Goal: Find contact information: Find contact information

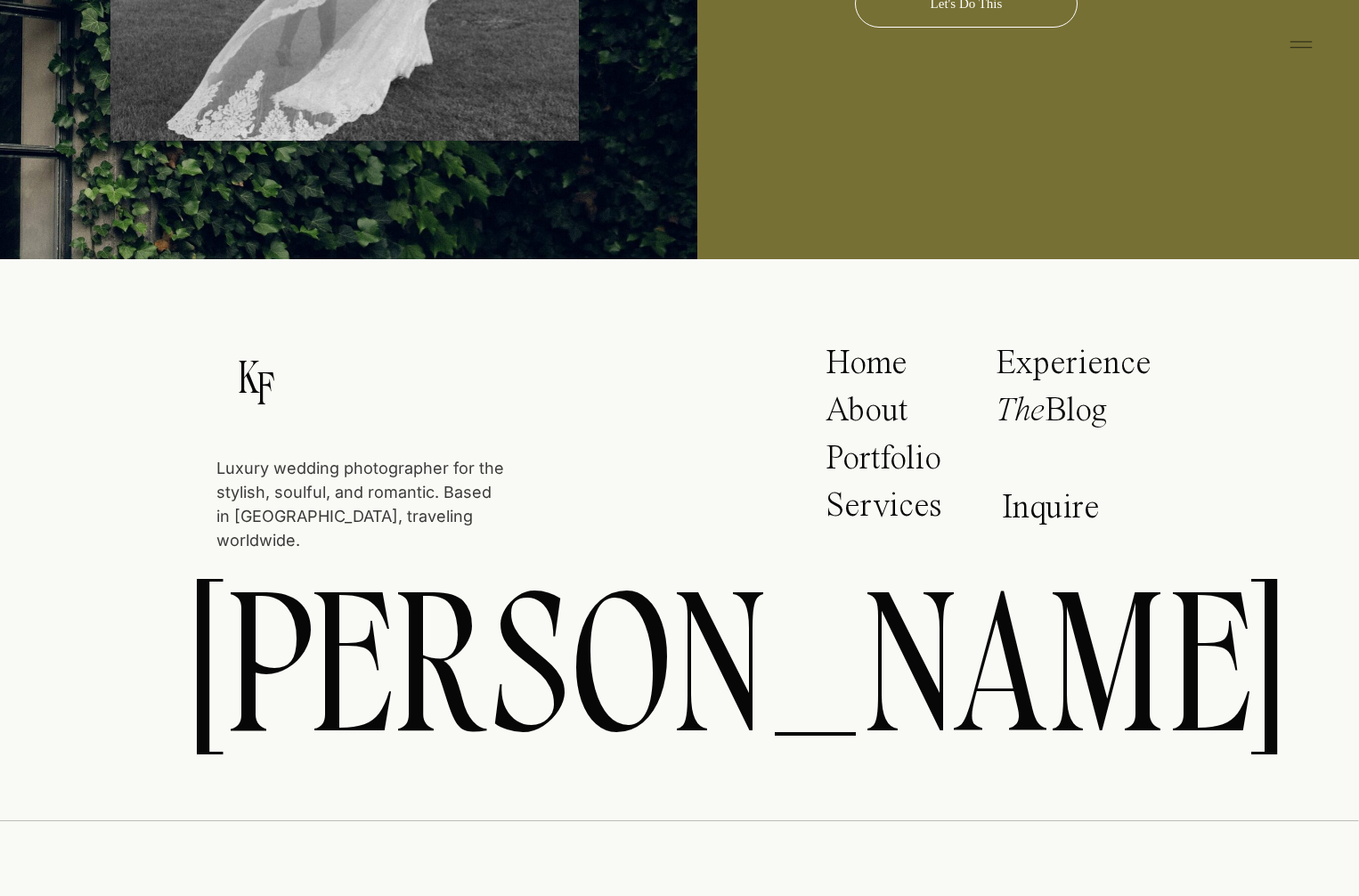
scroll to position [9354, 0]
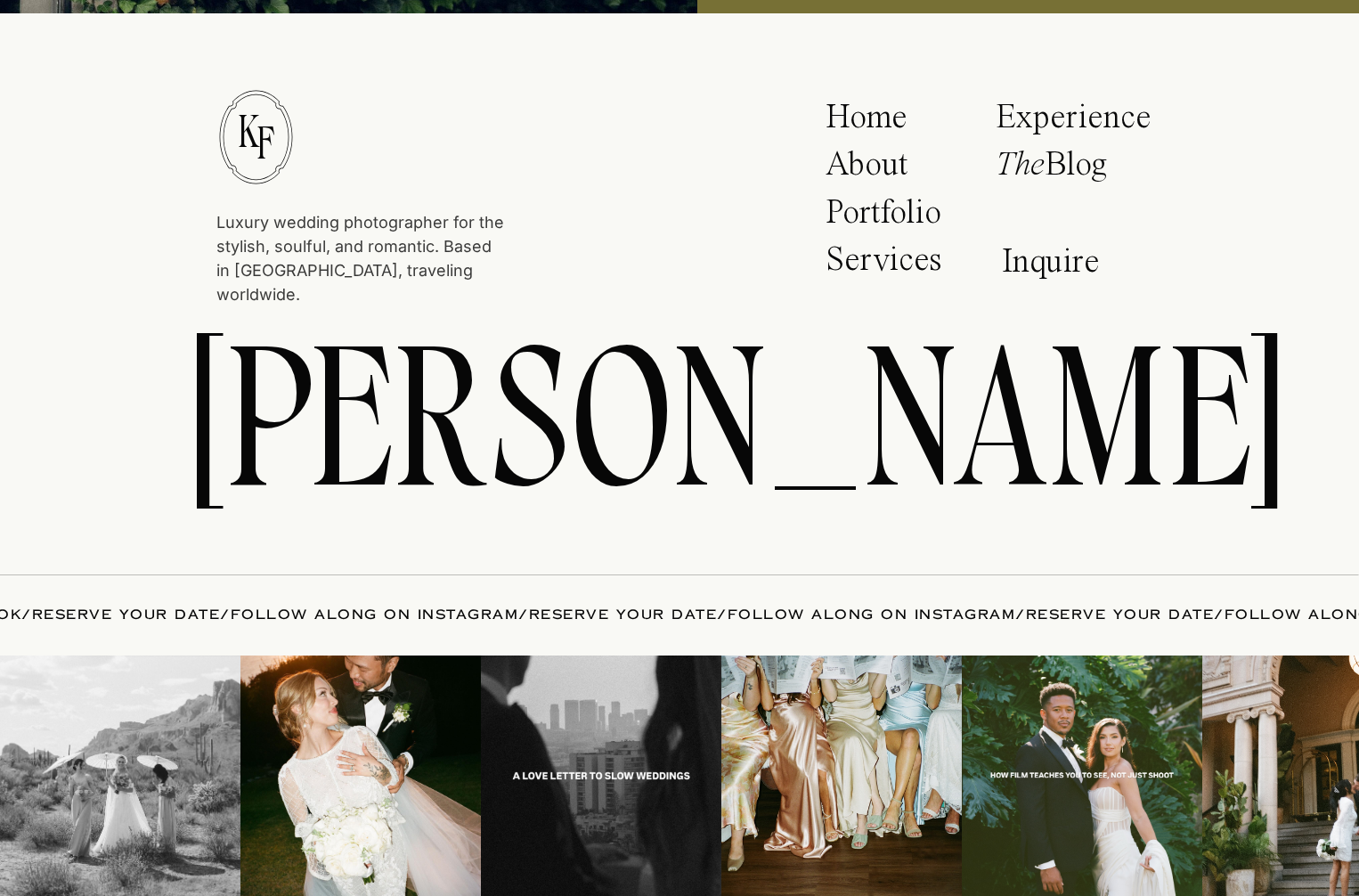
click at [781, 816] on img at bounding box center [842, 775] width 241 height 241
click at [885, 770] on img at bounding box center [842, 775] width 241 height 241
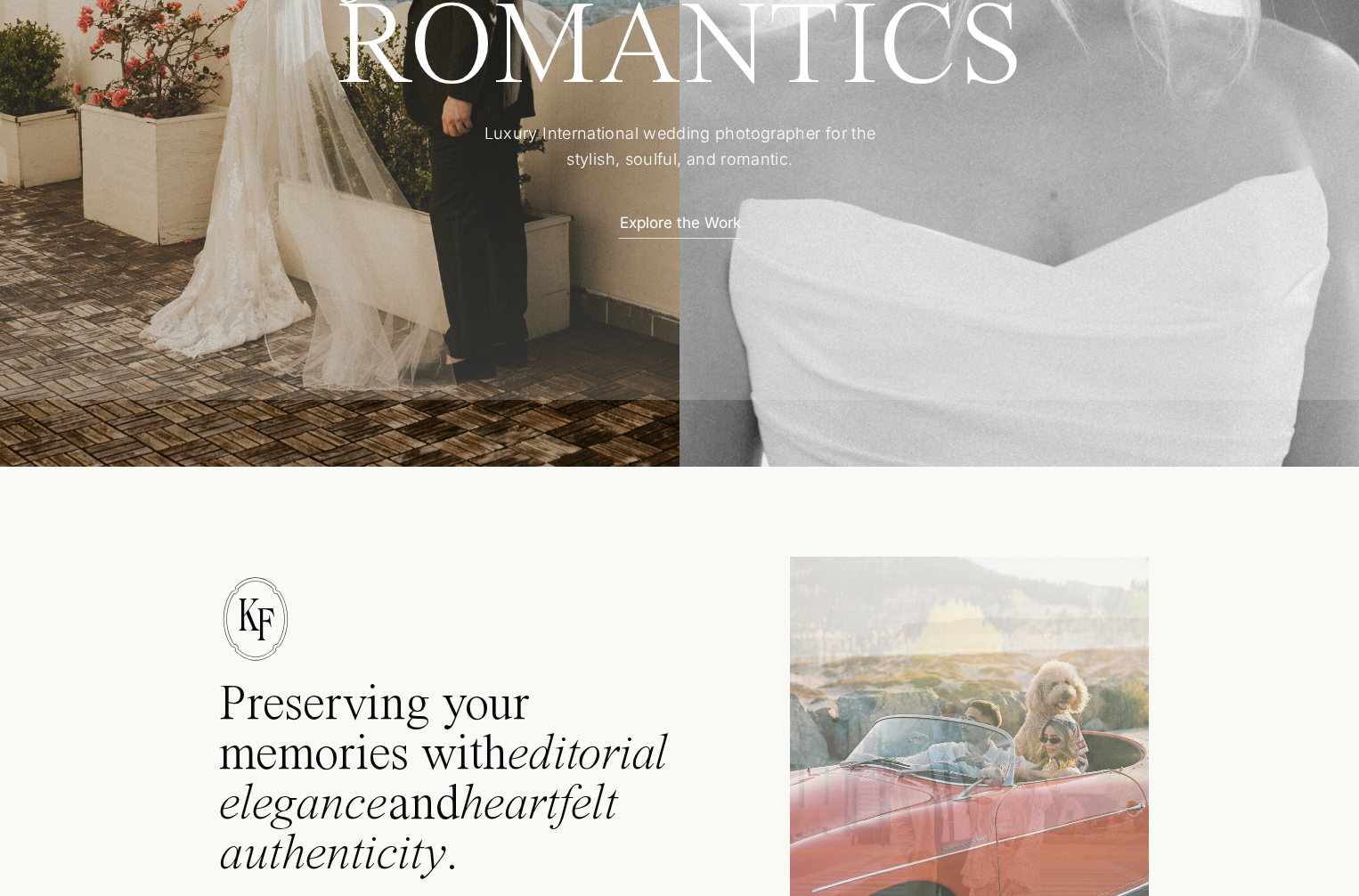
scroll to position [0, 0]
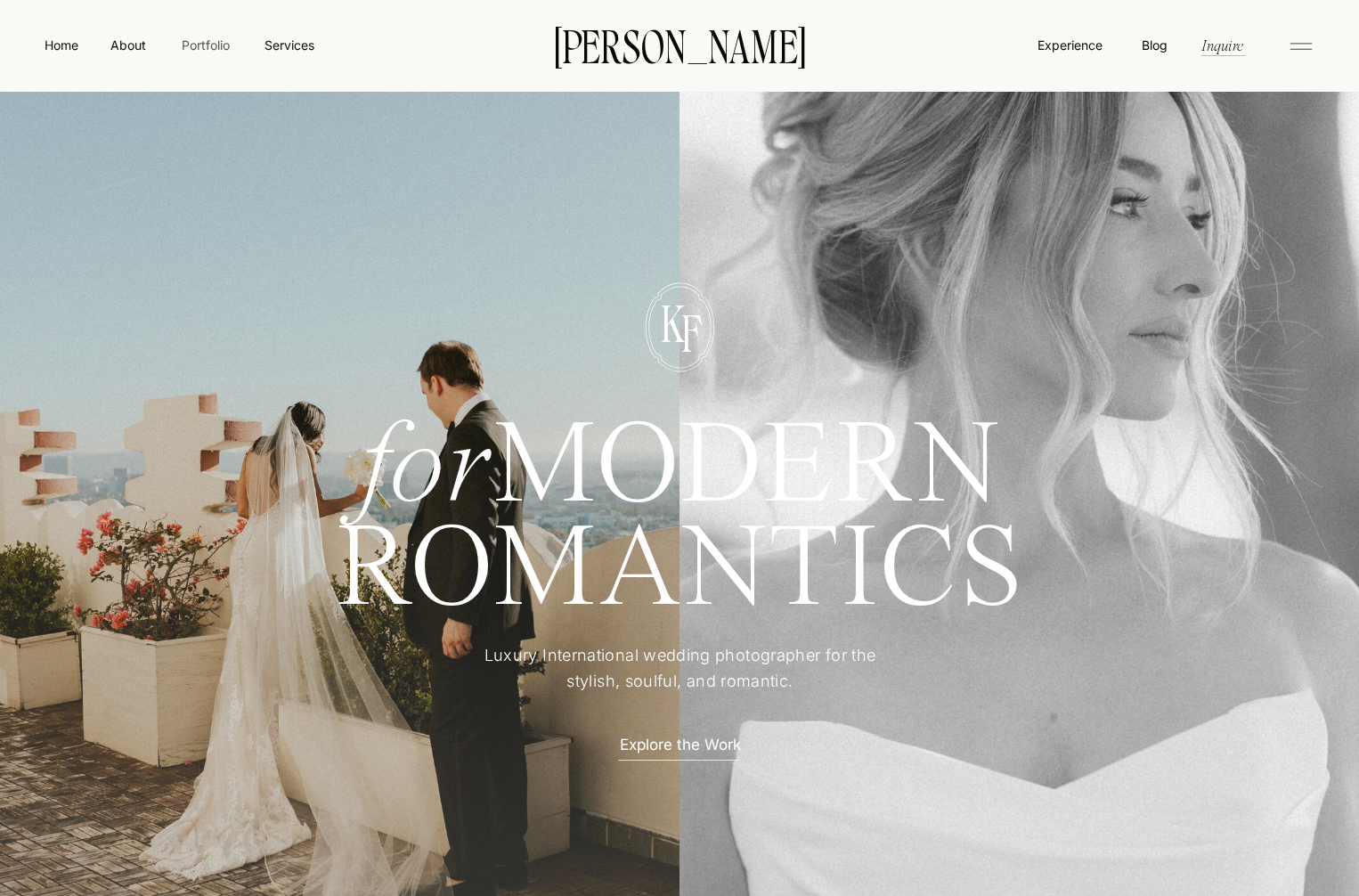
click at [209, 42] on nav "Portfolio" at bounding box center [205, 44] width 64 height 19
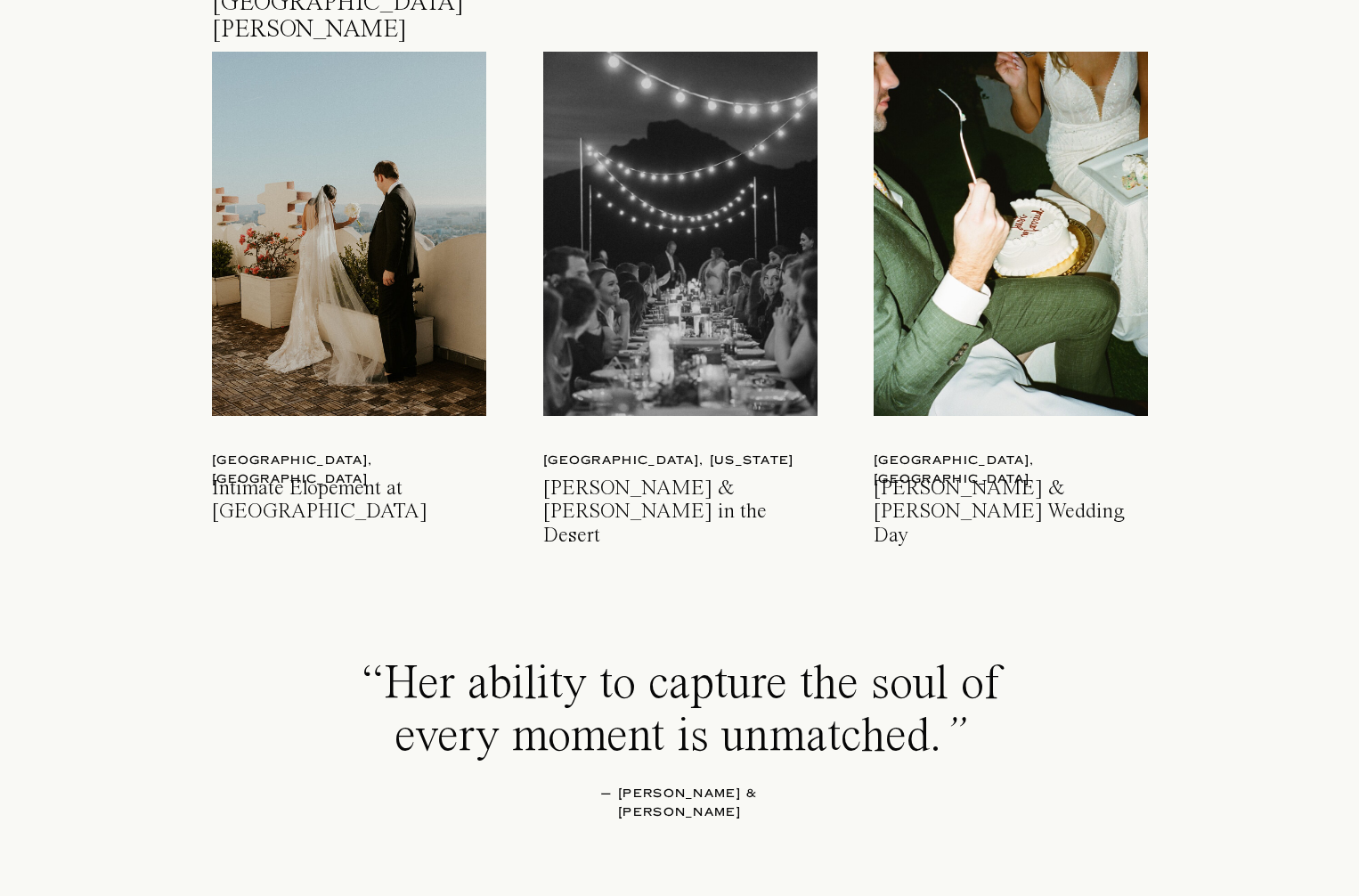
scroll to position [2641, 0]
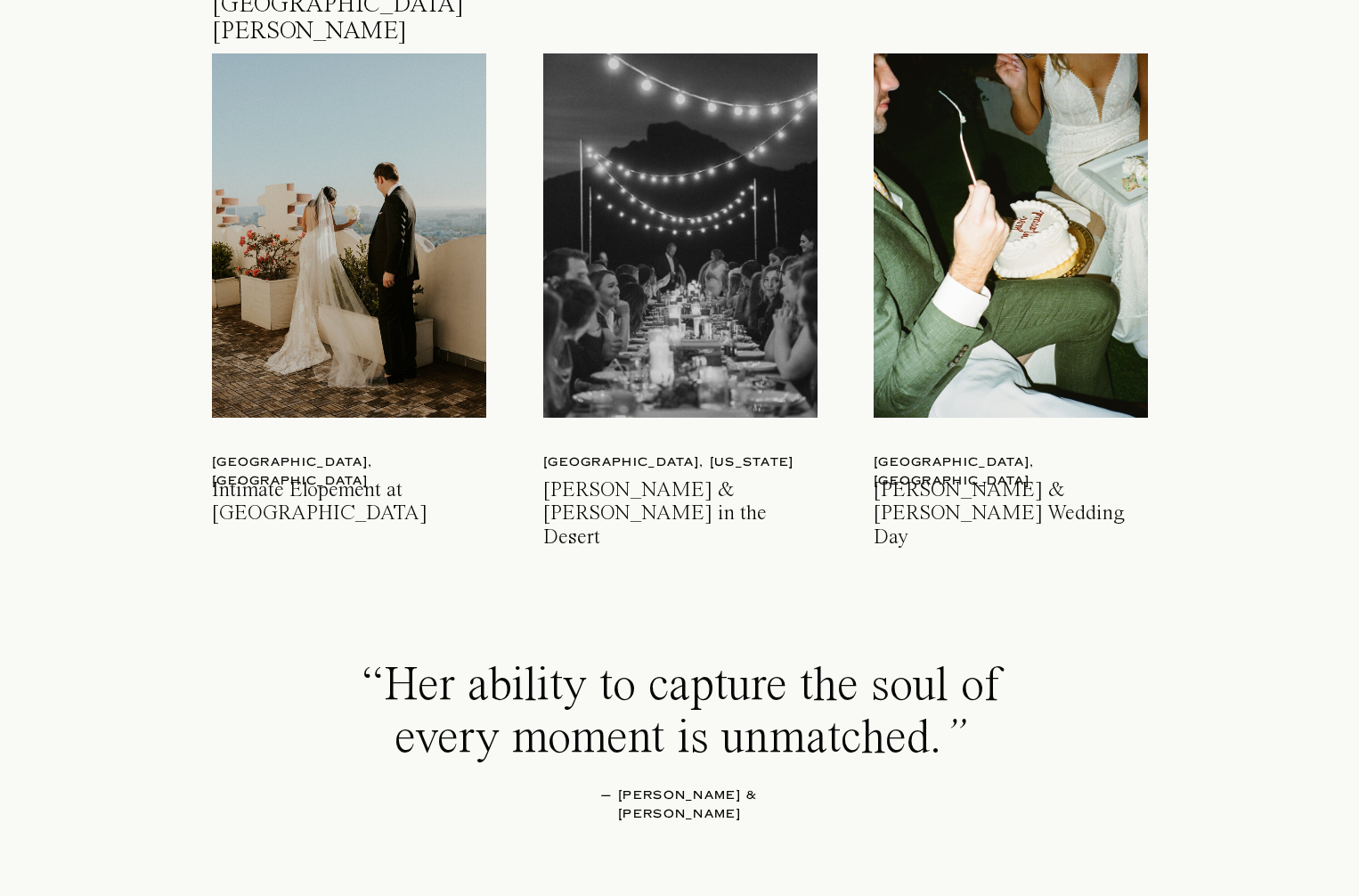
click at [660, 350] on div at bounding box center [680, 235] width 274 height 364
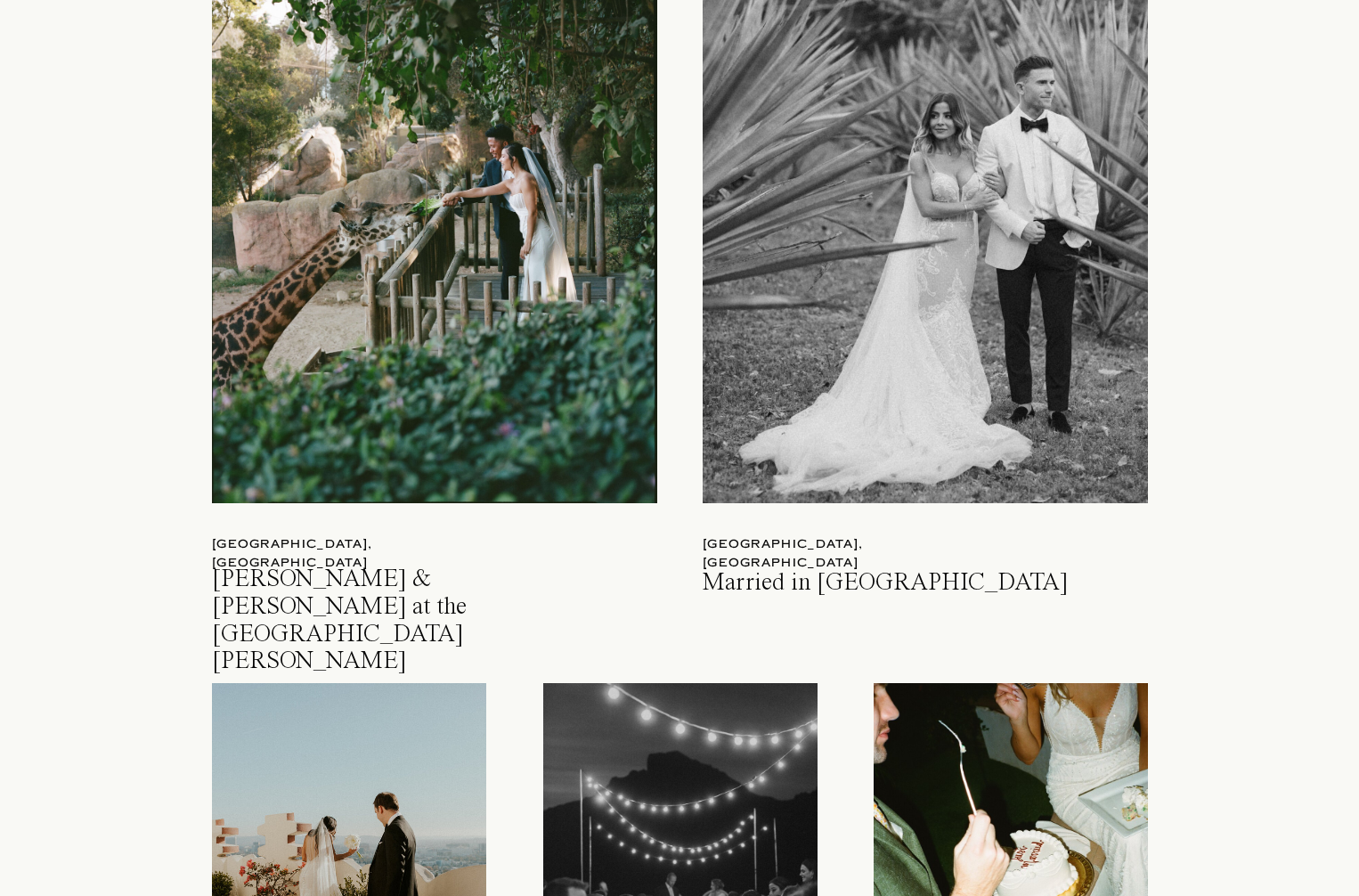
scroll to position [1864, 0]
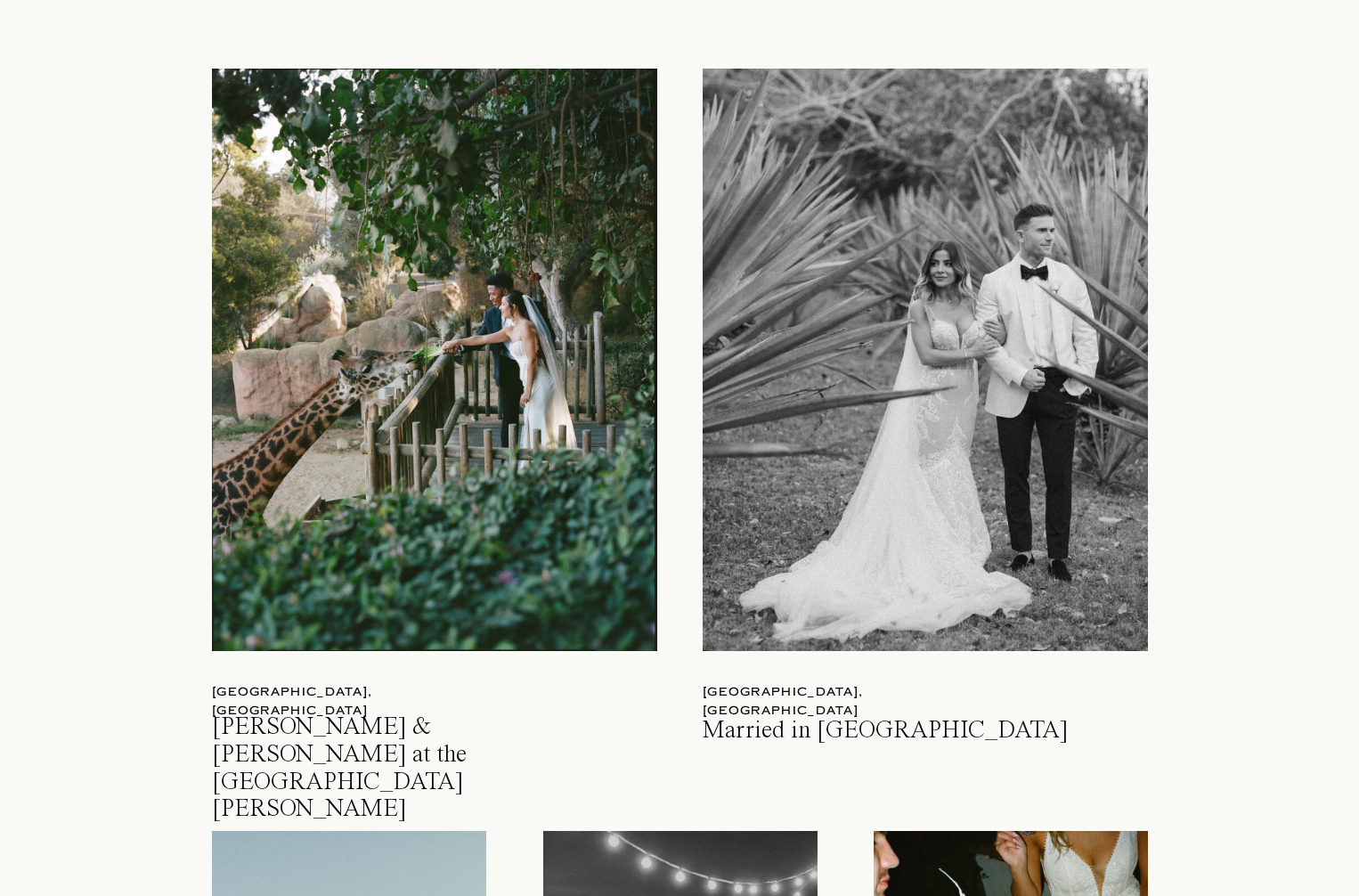
click at [783, 112] on div at bounding box center [925, 359] width 445 height 582
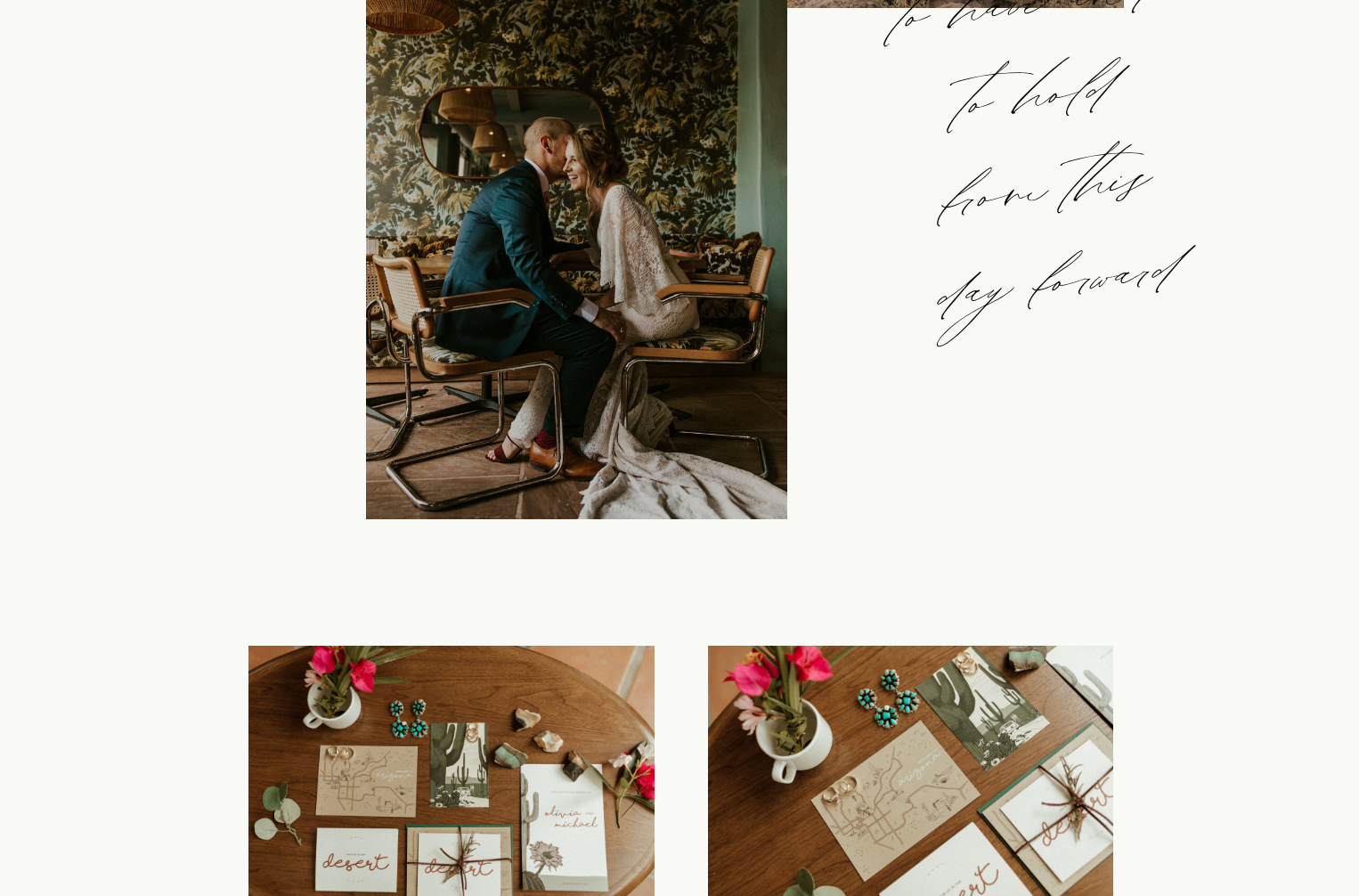
scroll to position [1795, 0]
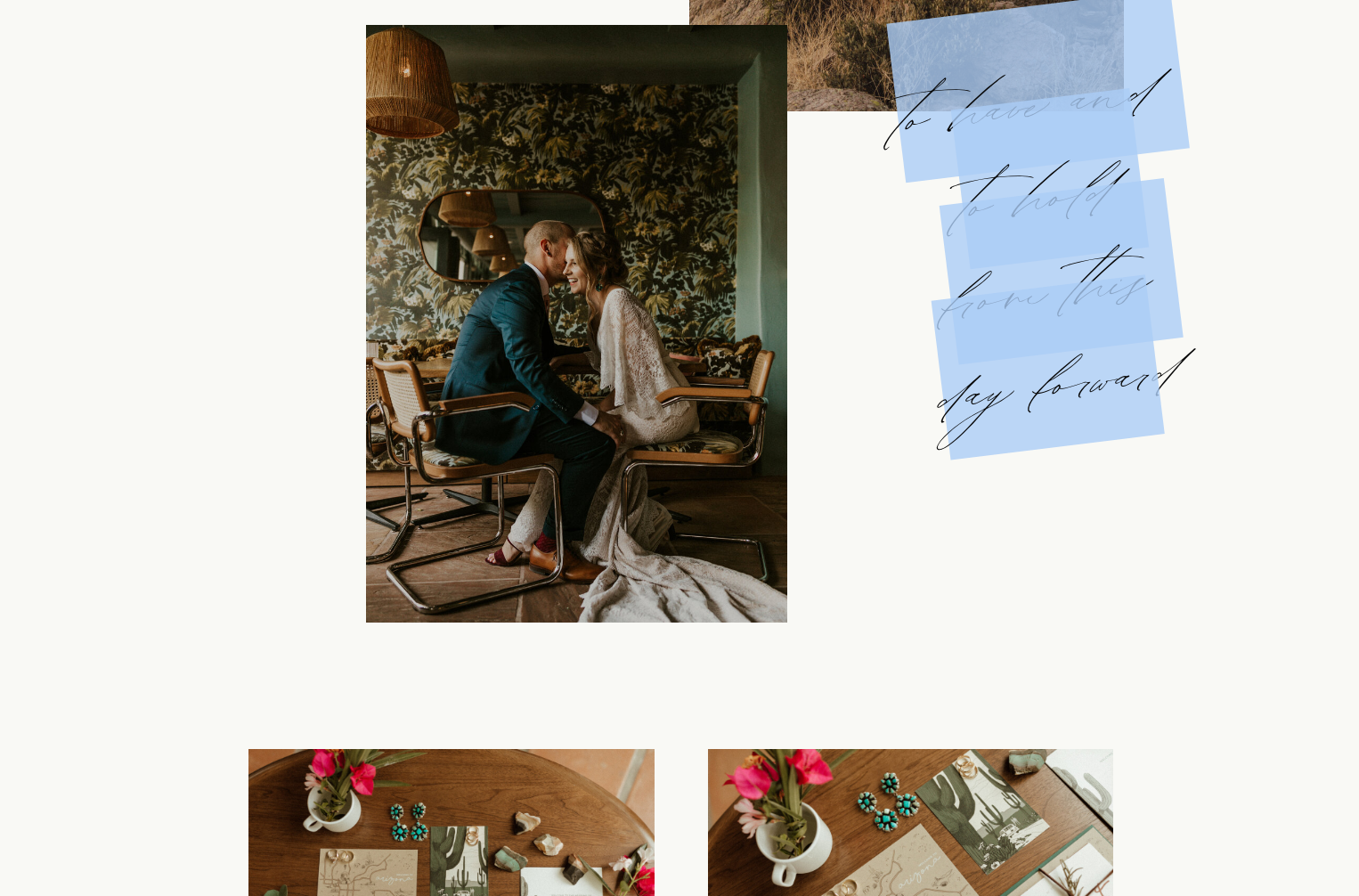
drag, startPoint x: 1167, startPoint y: 367, endPoint x: 796, endPoint y: 91, distance: 462.4
click at [796, 91] on div "to have and to hold from this day forward" at bounding box center [679, 26] width 1068 height 1222
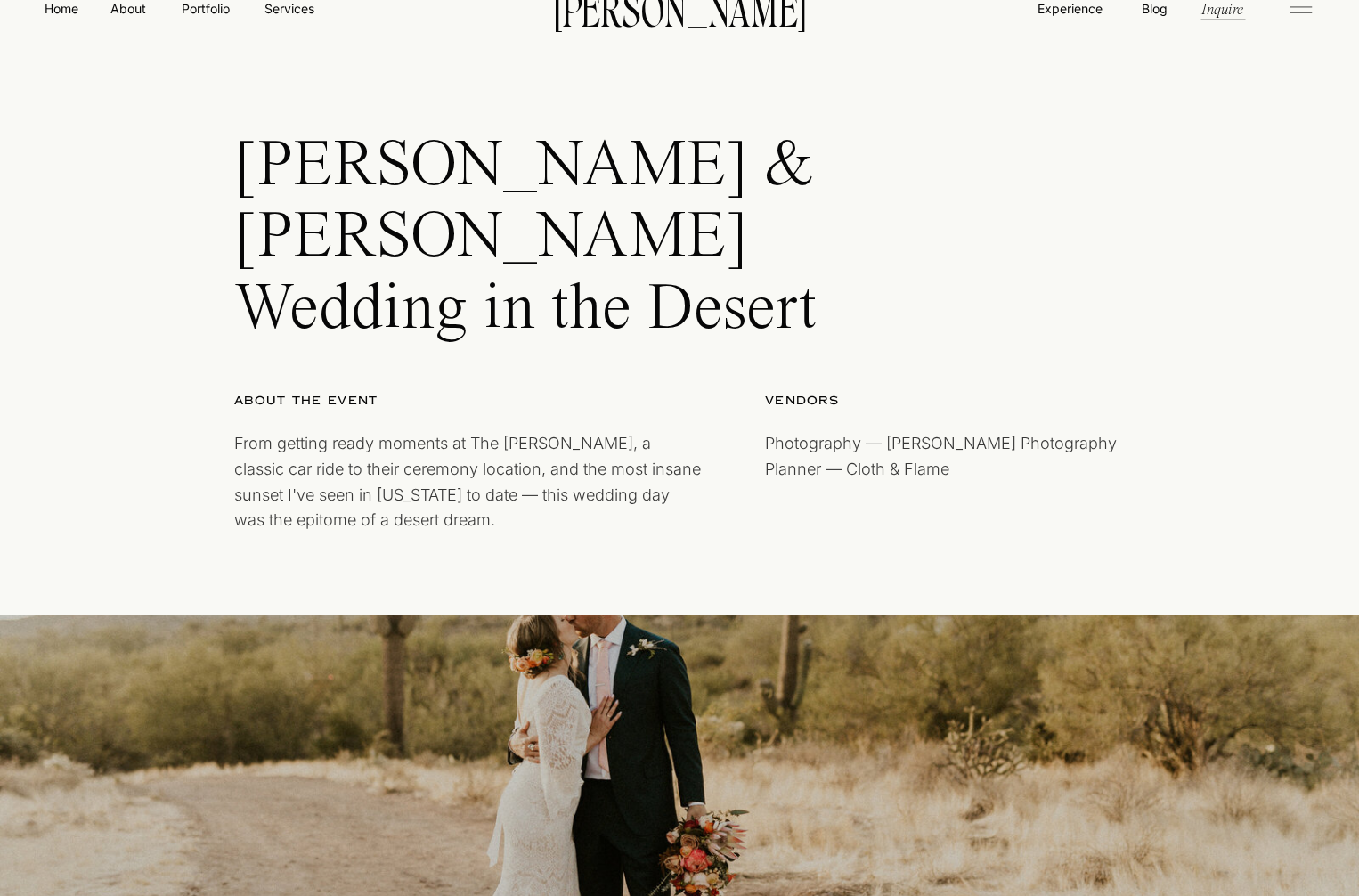
scroll to position [32, 0]
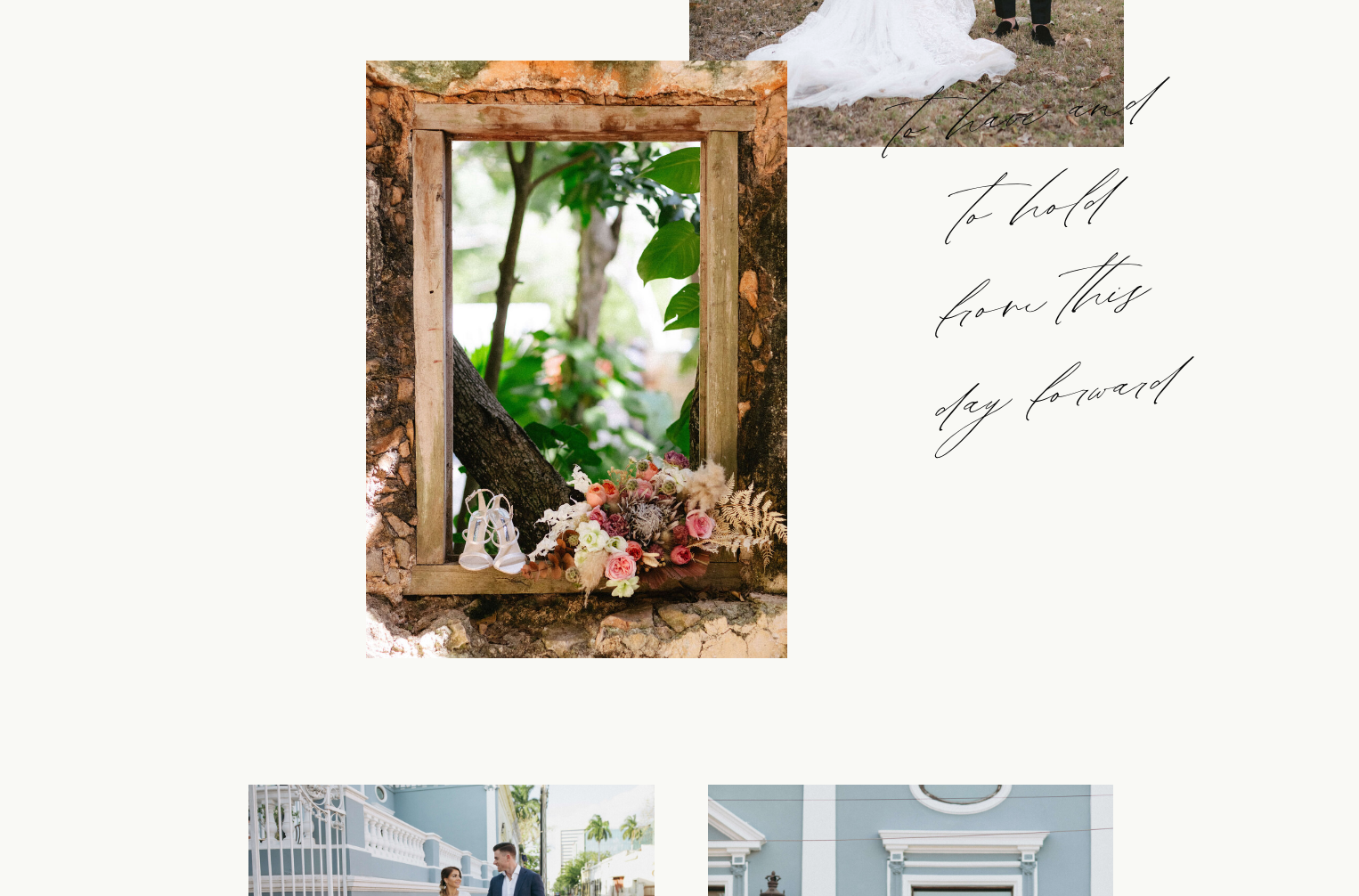
scroll to position [1873, 0]
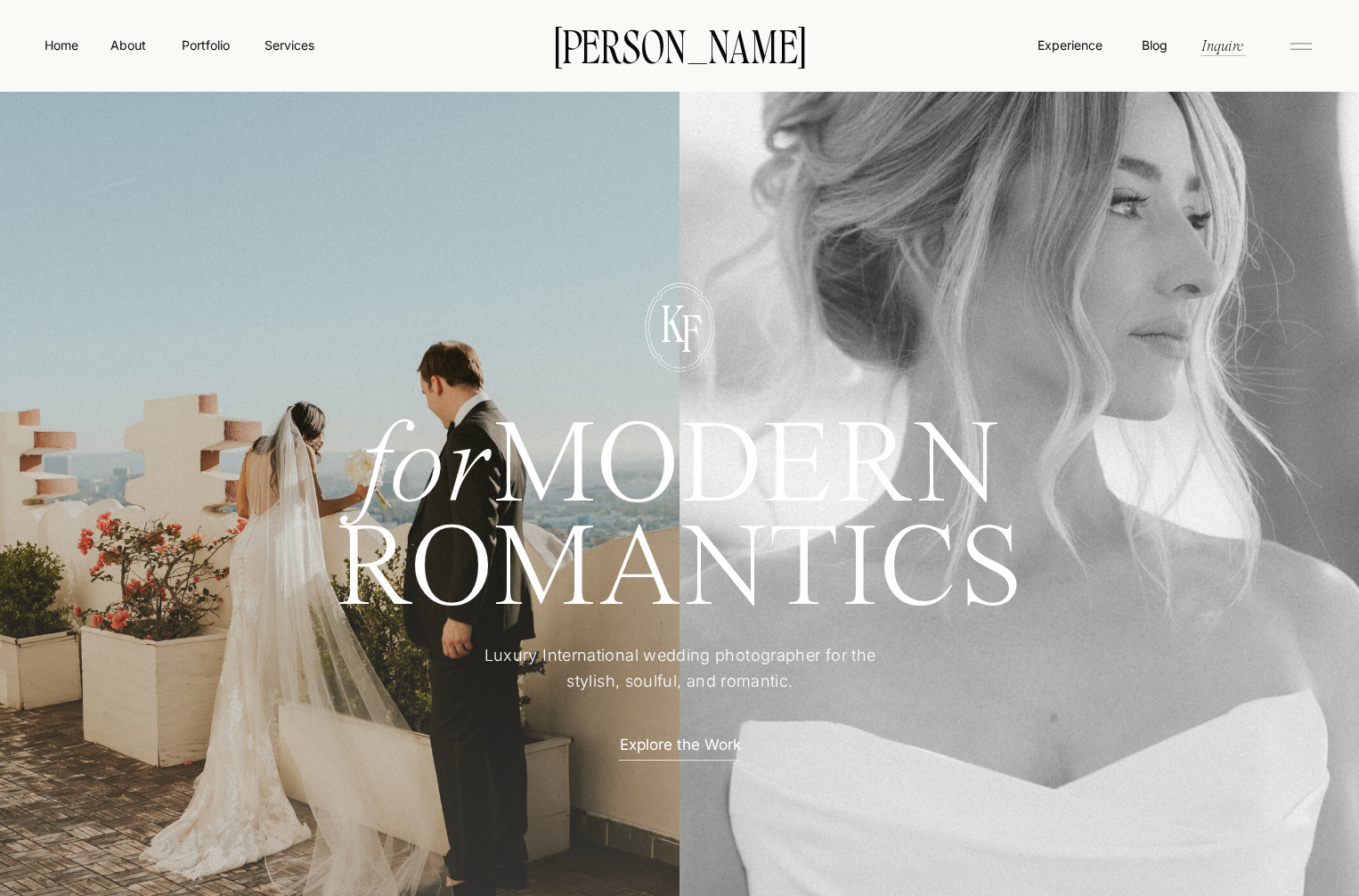
click at [1297, 42] on icon at bounding box center [1300, 45] width 35 height 28
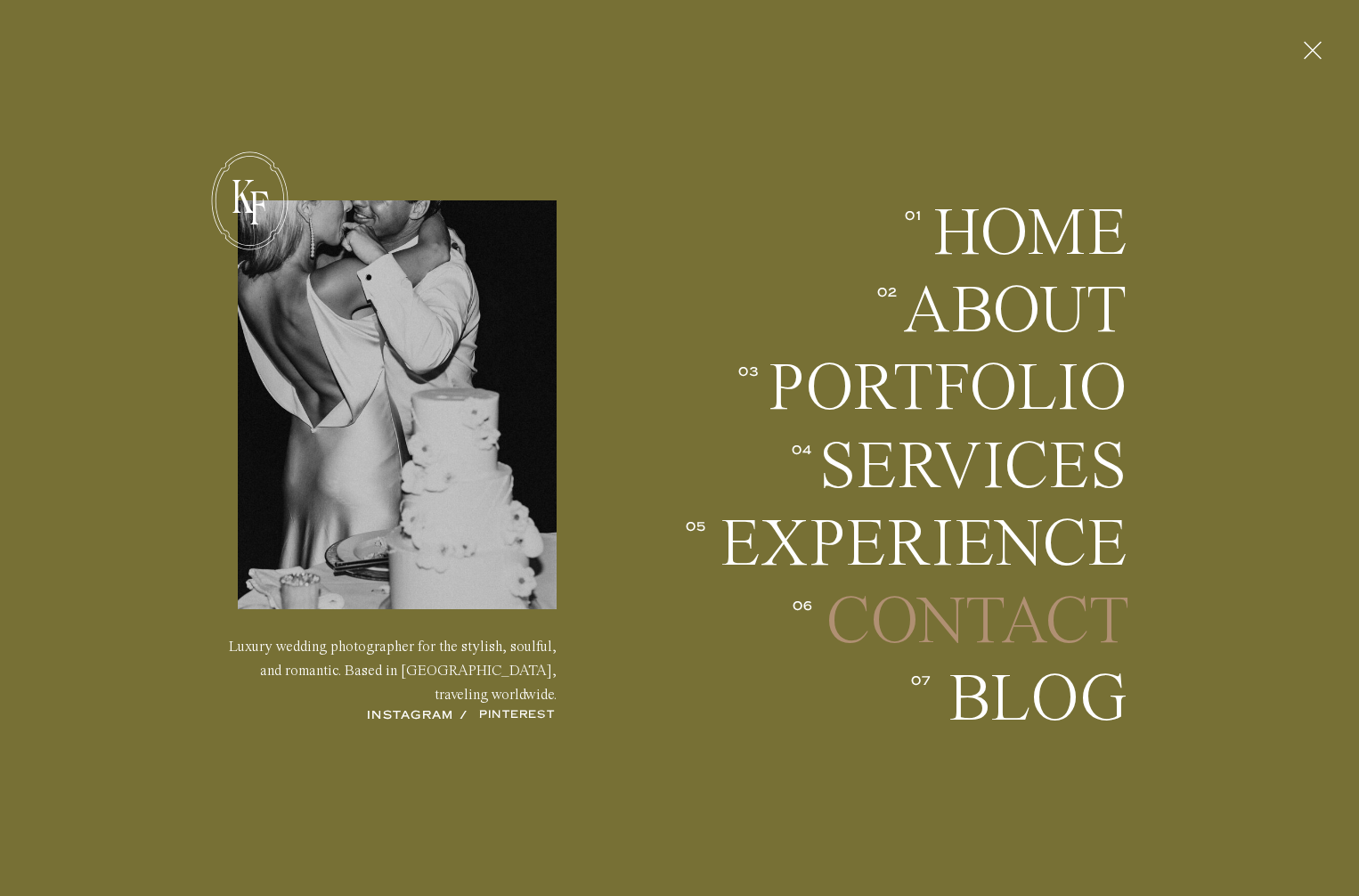
drag, startPoint x: 1010, startPoint y: 645, endPoint x: 1006, endPoint y: 634, distance: 11.7
click at [1009, 645] on h2 "Contact" at bounding box center [976, 621] width 302 height 66
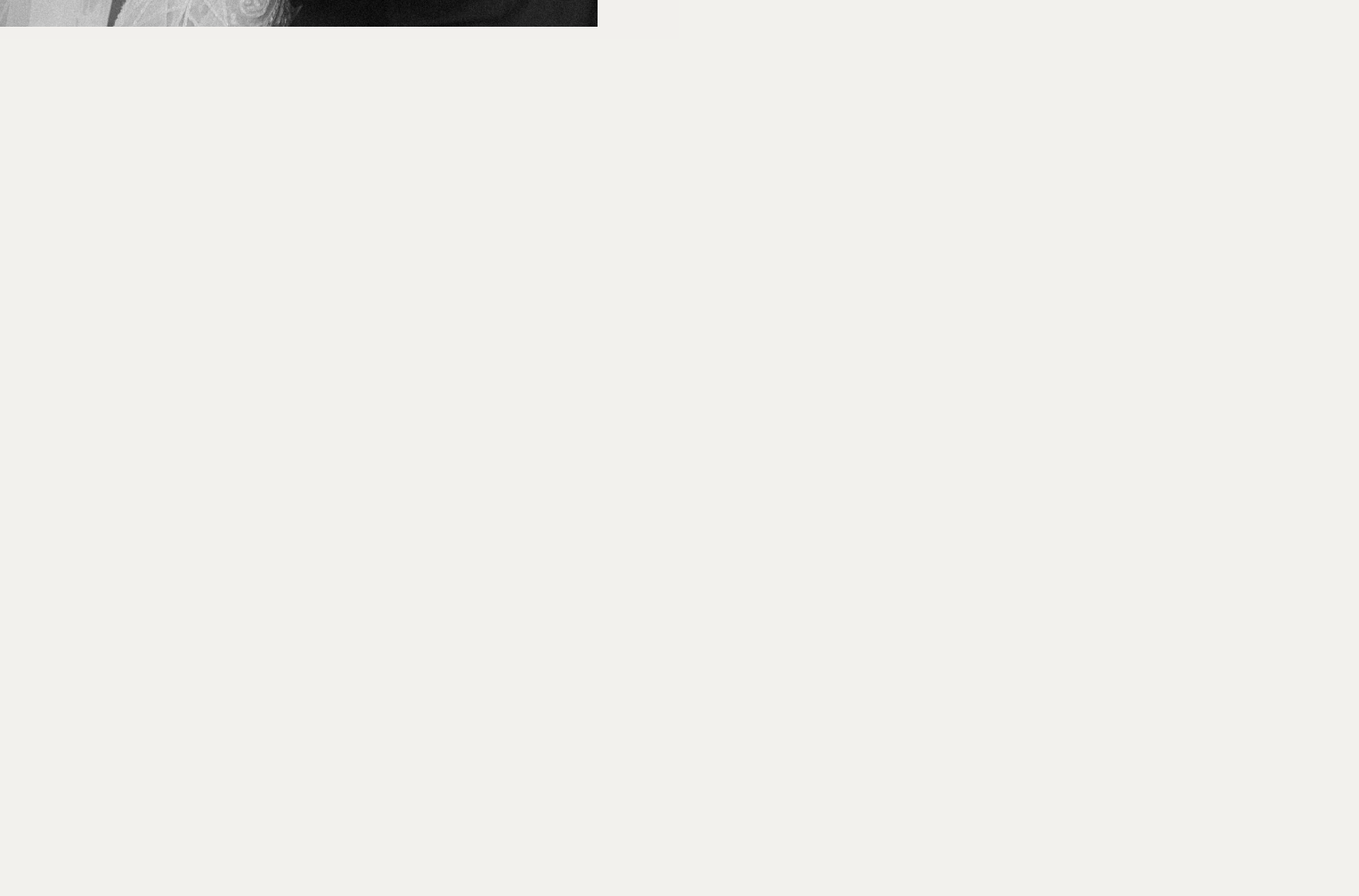
scroll to position [869, 0]
